Goal: Navigation & Orientation: Understand site structure

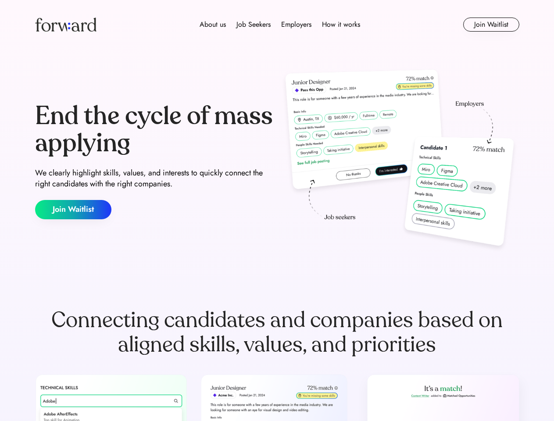
click at [277, 210] on div "End the cycle of mass applying We clearly highlight skills, values, and interes…" at bounding box center [277, 161] width 484 height 189
click at [277, 25] on div "About us Job Seekers Employers How it works" at bounding box center [280, 24] width 346 height 11
click at [66, 25] on img at bounding box center [65, 25] width 61 height 14
click at [280, 25] on div "About us Job Seekers Employers How it works" at bounding box center [280, 24] width 346 height 11
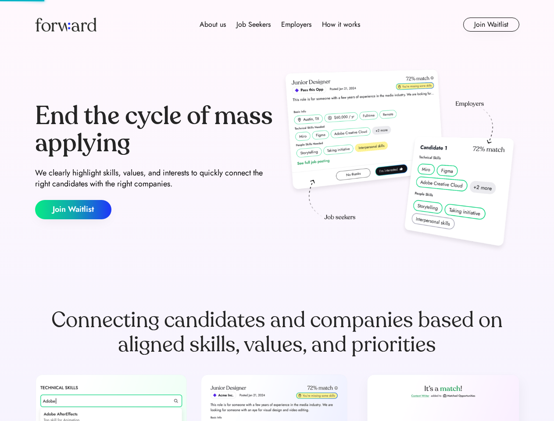
click at [213, 25] on div "About us" at bounding box center [213, 24] width 26 height 11
click at [253, 25] on div "Job Seekers" at bounding box center [253, 24] width 34 height 11
click at [296, 25] on div "Employers" at bounding box center [296, 24] width 30 height 11
click at [340, 25] on div "How it works" at bounding box center [341, 24] width 38 height 11
click at [491, 25] on button "Join Waitlist" at bounding box center [491, 25] width 56 height 14
